Goal: Book appointment/travel/reservation

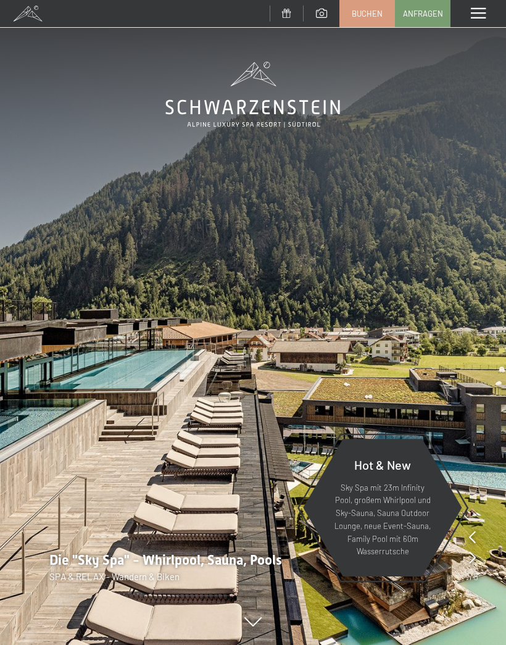
click at [362, 15] on span "Buchen" at bounding box center [367, 13] width 31 height 11
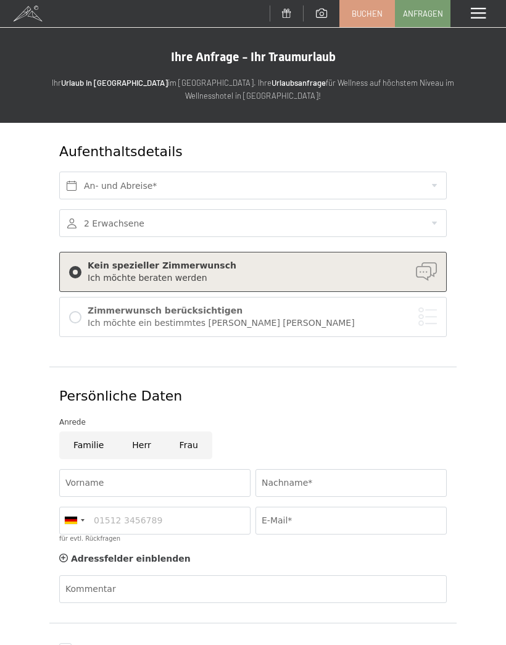
click at [491, 21] on div "Menü" at bounding box center [479, 13] width 56 height 27
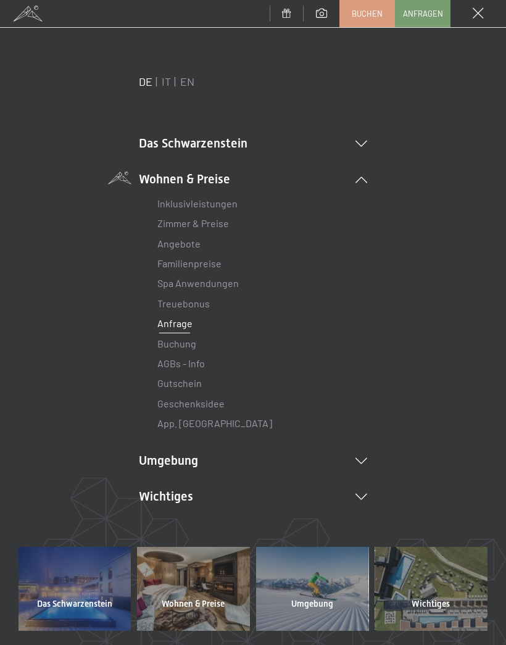
click at [480, 14] on span at bounding box center [478, 13] width 11 height 11
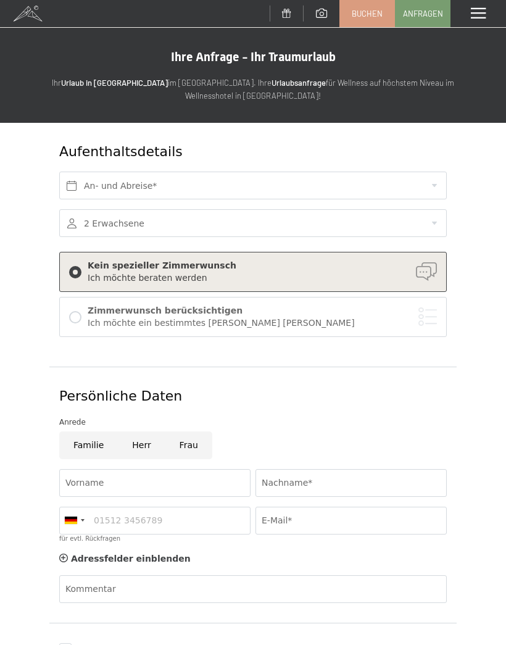
click at [284, 18] on link at bounding box center [287, 14] width 34 height 10
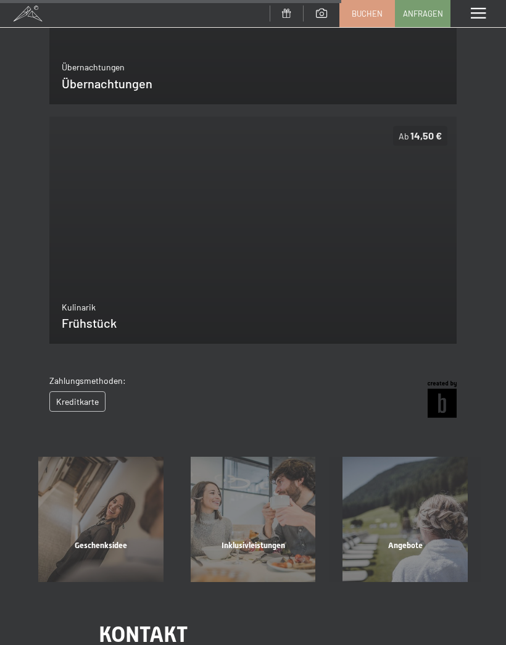
scroll to position [1150, 0]
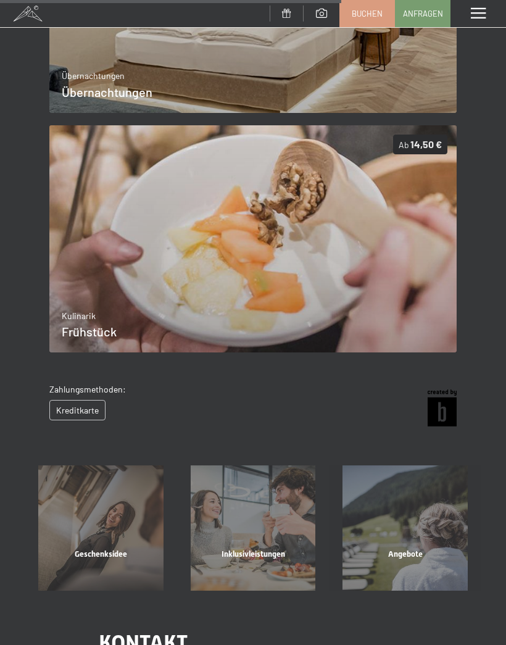
click at [483, 9] on span at bounding box center [478, 13] width 15 height 11
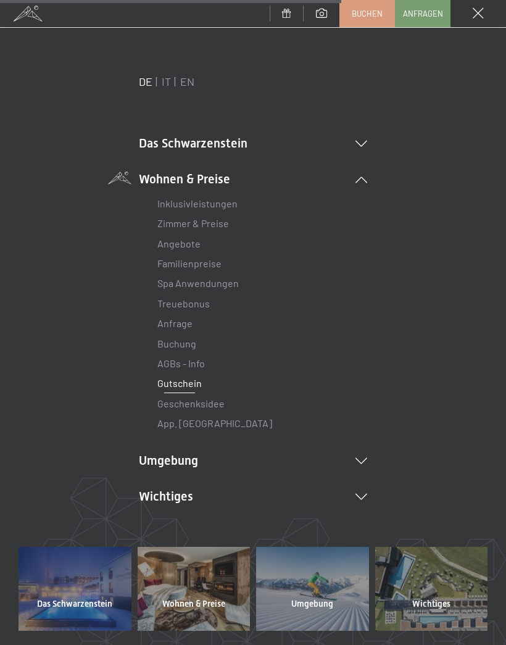
click at [179, 204] on link "Inklusivleistungen" at bounding box center [197, 204] width 80 height 12
